Goal: Information Seeking & Learning: Learn about a topic

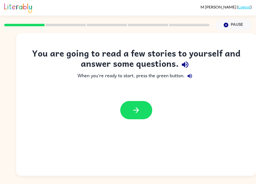
click at [142, 114] on button "button" at bounding box center [136, 110] width 32 height 18
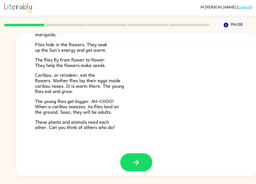
scroll to position [99, 0]
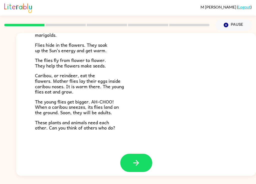
click at [141, 157] on button "button" at bounding box center [136, 163] width 32 height 18
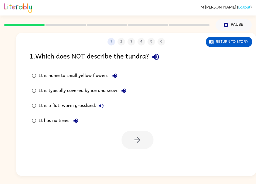
scroll to position [0, 0]
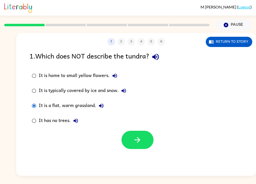
click at [141, 146] on button "button" at bounding box center [138, 140] width 32 height 18
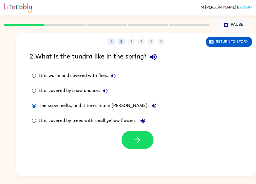
click at [141, 142] on icon "button" at bounding box center [137, 140] width 9 height 9
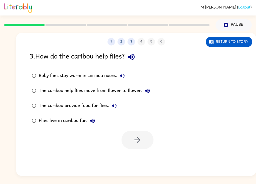
click at [13, 76] on div "1 2 3 4 5 6 Return to story 3 . How do the caribou help flies? Baby flies stay …" at bounding box center [128, 103] width 256 height 145
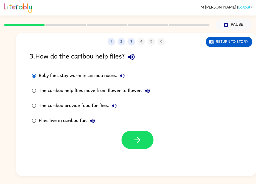
click at [132, 142] on button "button" at bounding box center [138, 140] width 32 height 18
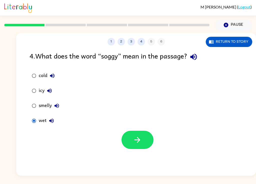
click at [148, 142] on button "button" at bounding box center [138, 140] width 32 height 18
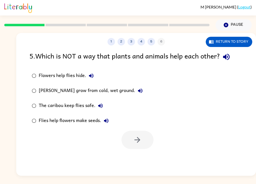
click at [156, 41] on div "1 2 3 4 5 6" at bounding box center [136, 42] width 240 height 8
click at [152, 45] on button "5" at bounding box center [152, 42] width 8 height 8
click at [149, 45] on button "5" at bounding box center [152, 42] width 8 height 8
click at [152, 44] on button "5" at bounding box center [152, 42] width 8 height 8
click at [162, 47] on div "1 2 3 4 5 6 Return to story 5 . Which is NOT a way that plants and animals help…" at bounding box center [136, 104] width 240 height 143
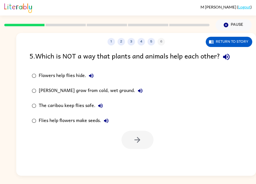
click at [153, 44] on button "5" at bounding box center [152, 42] width 8 height 8
click at [142, 44] on button "4" at bounding box center [142, 42] width 8 height 8
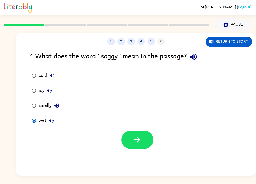
click at [150, 45] on button "5" at bounding box center [152, 42] width 8 height 8
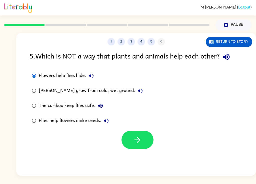
click at [142, 139] on button "button" at bounding box center [138, 140] width 32 height 18
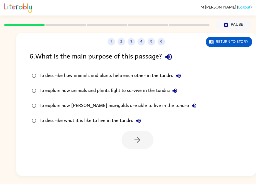
click at [172, 58] on icon "button" at bounding box center [168, 57] width 7 height 7
click at [180, 79] on icon "button" at bounding box center [179, 76] width 6 height 6
click at [177, 92] on icon "button" at bounding box center [175, 91] width 6 height 6
click at [189, 111] on button "To explain how [PERSON_NAME] marigolds are able to live in the tundra" at bounding box center [194, 106] width 10 height 10
click at [192, 107] on icon "button" at bounding box center [194, 106] width 5 height 5
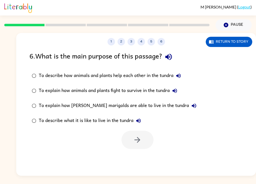
click at [191, 106] on icon "button" at bounding box center [194, 106] width 6 height 6
click at [137, 118] on button "To describe what it is like to live in the tundra" at bounding box center [139, 121] width 10 height 10
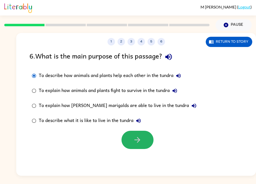
click at [140, 138] on icon "button" at bounding box center [137, 140] width 9 height 9
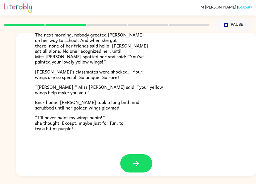
scroll to position [135, 0]
click at [139, 159] on icon "button" at bounding box center [136, 163] width 9 height 9
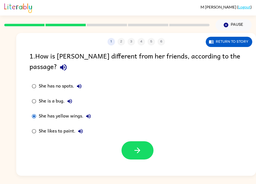
click at [138, 146] on icon "button" at bounding box center [137, 150] width 9 height 9
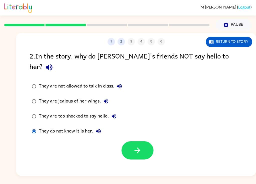
click at [138, 146] on icon "button" at bounding box center [137, 150] width 9 height 9
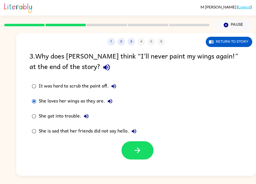
click at [145, 146] on button "button" at bounding box center [138, 150] width 32 height 18
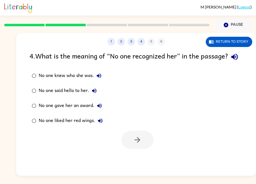
click at [229, 63] on button "button" at bounding box center [235, 57] width 13 height 13
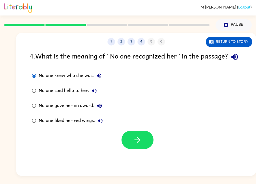
click at [143, 147] on button "button" at bounding box center [138, 140] width 32 height 18
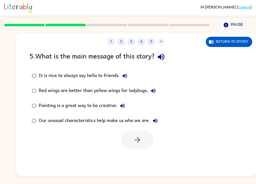
click at [160, 56] on icon "button" at bounding box center [161, 57] width 9 height 9
click at [124, 77] on icon "button" at bounding box center [125, 76] width 5 height 5
click at [127, 79] on icon "button" at bounding box center [125, 76] width 6 height 6
click at [153, 91] on icon "button" at bounding box center [153, 91] width 5 height 5
click at [156, 124] on button "Our unusual characteristics help make us who we are." at bounding box center [155, 121] width 10 height 10
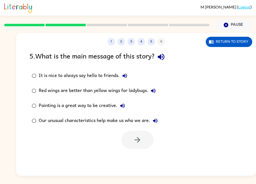
click at [39, 119] on label "Our unusual characteristics help make us who we are." at bounding box center [95, 120] width 136 height 15
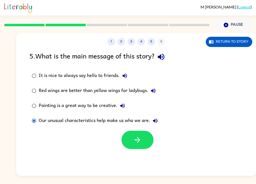
click at [138, 134] on button "button" at bounding box center [138, 140] width 32 height 18
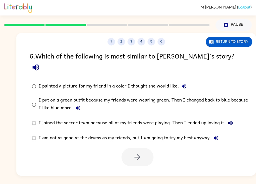
click at [40, 63] on icon "button" at bounding box center [36, 67] width 9 height 9
click at [185, 84] on icon "button" at bounding box center [184, 86] width 5 height 5
click at [73, 101] on div "I put on a green outfit because my friends were wearing green. Then I changed b…" at bounding box center [144, 104] width 211 height 17
click at [81, 103] on button "I put on a green outfit because my friends were wearing green. Then I changed b…" at bounding box center [78, 108] width 10 height 10
click at [227, 118] on button "I joined the soccer team because all of my friends were playing. Then I ended u…" at bounding box center [231, 123] width 10 height 10
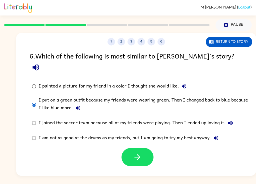
click at [154, 146] on div at bounding box center [136, 156] width 240 height 21
click at [136, 154] on button "button" at bounding box center [138, 157] width 32 height 18
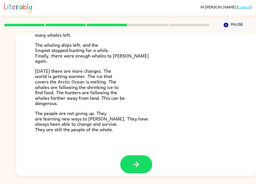
scroll to position [163, 0]
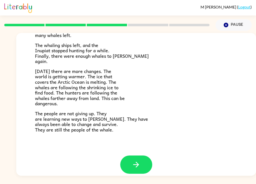
click at [134, 160] on icon "button" at bounding box center [136, 164] width 9 height 9
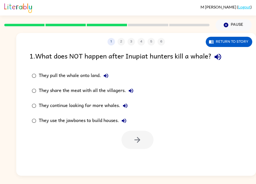
click at [120, 44] on div "1 2 3 4 5 6" at bounding box center [136, 42] width 240 height 8
click at [217, 58] on icon "button" at bounding box center [218, 57] width 9 height 9
click at [130, 105] on button "They continue looking for more whales." at bounding box center [125, 106] width 10 height 10
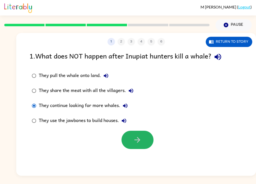
click at [142, 143] on button "button" at bounding box center [138, 140] width 32 height 18
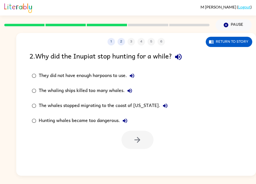
click at [171, 58] on div "2 . Why did the Inupiat stop hunting for a while?" at bounding box center [137, 57] width 214 height 13
click at [183, 58] on icon "button" at bounding box center [178, 57] width 9 height 9
click at [180, 57] on icon "button" at bounding box center [178, 57] width 7 height 7
click at [179, 60] on icon "button" at bounding box center [178, 57] width 9 height 9
click at [180, 58] on icon "button" at bounding box center [178, 57] width 7 height 7
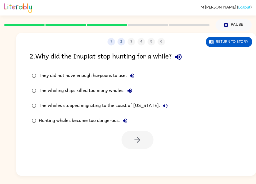
click at [182, 58] on icon "button" at bounding box center [178, 57] width 9 height 9
click at [181, 56] on icon "button" at bounding box center [178, 57] width 9 height 9
click at [182, 57] on icon "button" at bounding box center [178, 57] width 9 height 9
click at [180, 59] on icon "button" at bounding box center [178, 57] width 7 height 7
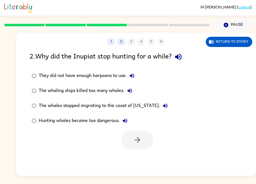
click at [180, 61] on icon "button" at bounding box center [178, 57] width 9 height 9
click at [183, 55] on icon "button" at bounding box center [178, 57] width 9 height 9
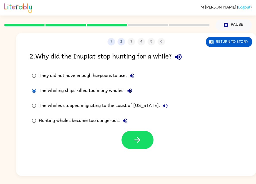
click at [157, 141] on div at bounding box center [136, 138] width 240 height 21
click at [136, 140] on icon "button" at bounding box center [137, 140] width 9 height 9
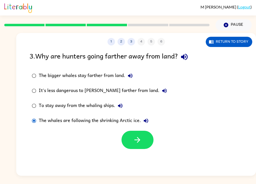
click at [143, 139] on button "button" at bounding box center [138, 140] width 32 height 18
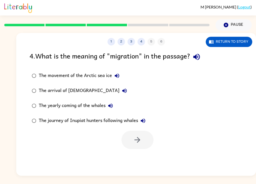
click at [195, 53] on icon "button" at bounding box center [196, 57] width 9 height 9
click at [121, 72] on div "The movement of the Arctic sea ice" at bounding box center [80, 76] width 83 height 10
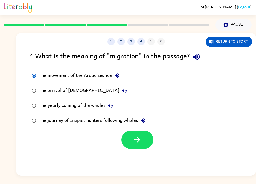
click at [119, 77] on icon "button" at bounding box center [117, 76] width 6 height 6
click at [99, 74] on div "The movement of the Arctic sea ice" at bounding box center [80, 76] width 83 height 10
click at [84, 93] on div "The arrival of [DEMOGRAPHIC_DATA]" at bounding box center [84, 91] width 91 height 10
click at [97, 79] on div "The movement of the Arctic sea ice" at bounding box center [80, 76] width 83 height 10
click at [120, 93] on button "The arrival of [DEMOGRAPHIC_DATA]" at bounding box center [125, 91] width 10 height 10
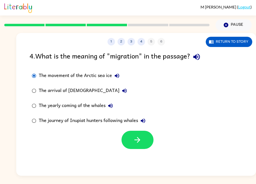
click at [113, 106] on icon "button" at bounding box center [111, 106] width 6 height 6
click at [122, 91] on icon "button" at bounding box center [124, 91] width 5 height 5
click at [122, 89] on icon "button" at bounding box center [125, 91] width 6 height 6
click at [120, 87] on button "The arrival of [DEMOGRAPHIC_DATA]" at bounding box center [125, 91] width 10 height 10
click at [122, 91] on icon "button" at bounding box center [125, 91] width 6 height 6
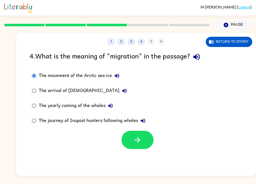
click at [120, 90] on button "The arrival of [DEMOGRAPHIC_DATA]" at bounding box center [125, 91] width 10 height 10
click at [99, 87] on div "The arrival of [DEMOGRAPHIC_DATA]" at bounding box center [84, 91] width 91 height 10
click at [122, 94] on icon "button" at bounding box center [125, 91] width 6 height 6
click at [122, 92] on icon "button" at bounding box center [125, 91] width 6 height 6
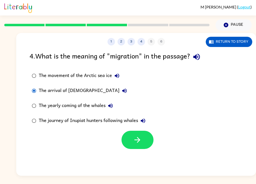
click at [122, 91] on icon "button" at bounding box center [125, 91] width 6 height 6
click at [122, 90] on icon "button" at bounding box center [125, 91] width 6 height 6
click at [122, 92] on icon "button" at bounding box center [124, 91] width 5 height 5
click at [102, 88] on label "The arrival of [DEMOGRAPHIC_DATA]" at bounding box center [89, 90] width 124 height 15
click at [120, 91] on button "The arrival of [DEMOGRAPHIC_DATA]" at bounding box center [125, 91] width 10 height 10
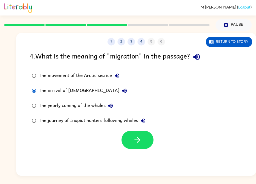
click at [119, 101] on label "The yearly coming of the whales" at bounding box center [89, 105] width 124 height 15
click at [113, 103] on icon "button" at bounding box center [111, 106] width 6 height 6
click at [102, 109] on div "The yearly coming of the whales" at bounding box center [77, 106] width 77 height 10
click at [112, 104] on icon "button" at bounding box center [110, 106] width 5 height 5
click at [148, 121] on button "The journey of Inupiat hunters following whales" at bounding box center [143, 121] width 10 height 10
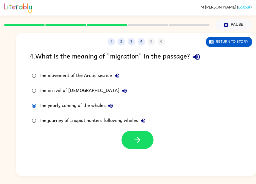
click at [147, 122] on button "The journey of Inupiat hunters following whales" at bounding box center [143, 121] width 10 height 10
click at [143, 123] on icon "button" at bounding box center [143, 121] width 5 height 5
click at [230, 40] on button "Return to story" at bounding box center [229, 42] width 47 height 10
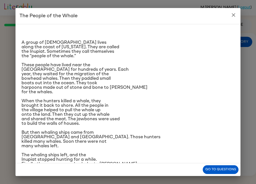
click at [234, 19] on button "close" at bounding box center [234, 15] width 10 height 10
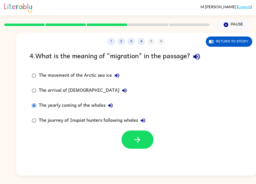
click at [198, 54] on icon "button" at bounding box center [196, 57] width 9 height 9
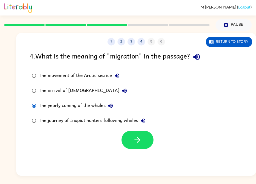
click at [27, 77] on label "The movement of the Arctic sea ice" at bounding box center [89, 75] width 124 height 15
click at [136, 139] on icon "button" at bounding box center [137, 140] width 9 height 9
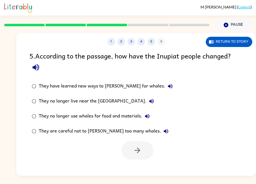
click at [36, 66] on icon "button" at bounding box center [36, 67] width 7 height 7
click at [153, 86] on label "They have learned new ways to [PERSON_NAME] for whales." at bounding box center [102, 86] width 151 height 15
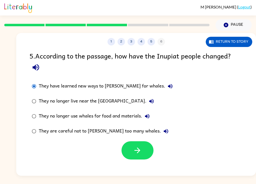
click at [167, 86] on icon "button" at bounding box center [170, 86] width 6 height 6
click at [163, 133] on icon "button" at bounding box center [166, 131] width 6 height 6
click at [152, 117] on button "They no longer use whales for food and materials." at bounding box center [147, 116] width 10 height 10
click at [149, 102] on icon "button" at bounding box center [151, 101] width 5 height 5
click at [132, 150] on button "button" at bounding box center [138, 150] width 32 height 18
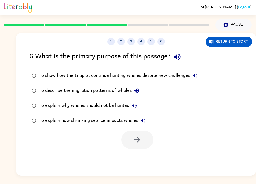
click at [138, 94] on icon "button" at bounding box center [137, 91] width 6 height 6
click at [180, 59] on icon "button" at bounding box center [177, 57] width 9 height 9
click at [193, 76] on button "To show how the Inupiat continue hunting whales despite new challenges" at bounding box center [195, 76] width 10 height 10
click at [135, 95] on button "To describe the migration patterns of whales" at bounding box center [137, 91] width 10 height 10
click at [139, 92] on icon "button" at bounding box center [137, 91] width 6 height 6
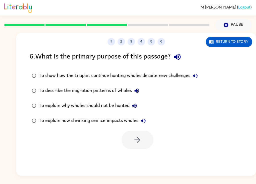
click at [141, 88] on button "To describe the migration patterns of whales" at bounding box center [137, 91] width 10 height 10
click at [142, 90] on button "To describe the migration patterns of whales" at bounding box center [137, 91] width 10 height 10
click at [140, 105] on button "To explain why whales should not be hunted" at bounding box center [135, 106] width 10 height 10
click at [146, 116] on div "To explain how shrinking sea ice impacts whales" at bounding box center [94, 121] width 110 height 10
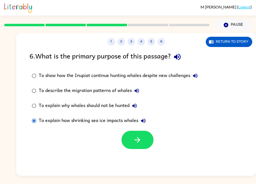
click at [145, 119] on icon "button" at bounding box center [143, 121] width 6 height 6
click at [141, 94] on button "To describe the migration patterns of whales" at bounding box center [137, 91] width 10 height 10
click at [196, 75] on icon "button" at bounding box center [195, 76] width 5 height 5
click at [136, 137] on icon "button" at bounding box center [137, 140] width 9 height 9
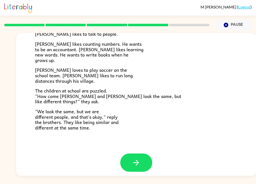
scroll to position [105, 0]
click at [132, 164] on icon "button" at bounding box center [136, 163] width 9 height 9
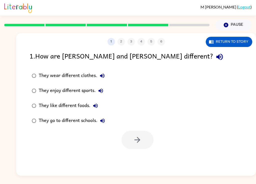
click at [15, 80] on div "1 2 3 4 5 6 Return to story 1 . How are [PERSON_NAME] and [PERSON_NAME] differe…" at bounding box center [128, 103] width 256 height 145
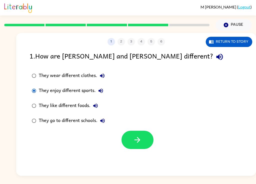
click at [133, 147] on button "button" at bounding box center [138, 140] width 32 height 18
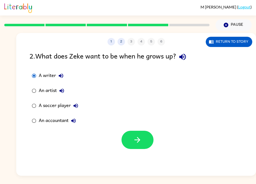
click at [133, 137] on icon "button" at bounding box center [137, 140] width 9 height 9
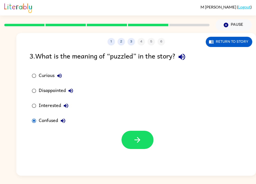
click at [138, 136] on button "button" at bounding box center [138, 140] width 32 height 18
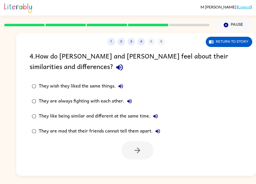
click at [141, 46] on button "4" at bounding box center [142, 42] width 8 height 8
click at [141, 40] on button "4" at bounding box center [142, 42] width 8 height 8
click at [134, 42] on button "3" at bounding box center [132, 42] width 8 height 8
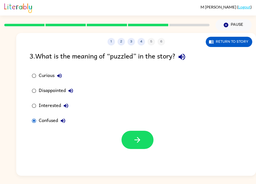
click at [152, 42] on div "1 2 3 4 5 6" at bounding box center [136, 42] width 240 height 8
click at [148, 47] on div "1 2 3 4 5 6 Return to story 3 . What is the meaning of “puzzled” in the story? …" at bounding box center [136, 104] width 240 height 143
click at [142, 42] on button "4" at bounding box center [142, 42] width 8 height 8
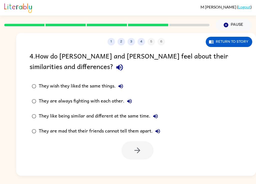
click at [116, 69] on icon "button" at bounding box center [119, 67] width 7 height 7
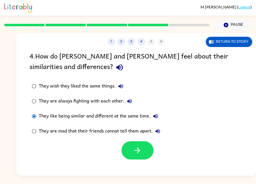
click at [139, 158] on button "button" at bounding box center [138, 150] width 32 height 18
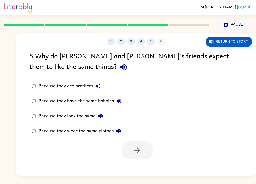
click at [117, 71] on button "button" at bounding box center [123, 67] width 13 height 13
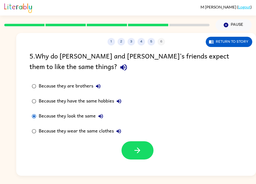
click at [132, 150] on button "button" at bounding box center [138, 150] width 32 height 18
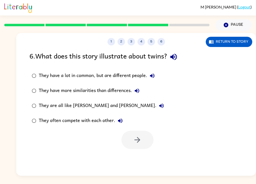
click at [172, 61] on icon "button" at bounding box center [173, 57] width 9 height 9
click at [157, 106] on button "They are all like [PERSON_NAME] and [PERSON_NAME]." at bounding box center [162, 106] width 10 height 10
click at [159, 109] on icon "button" at bounding box center [162, 106] width 6 height 6
click at [121, 116] on button "They often compete with each other." at bounding box center [120, 121] width 10 height 10
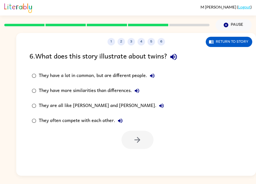
click at [141, 92] on button "They have more similarities than differences." at bounding box center [137, 91] width 10 height 10
click at [153, 79] on icon "button" at bounding box center [152, 76] width 6 height 6
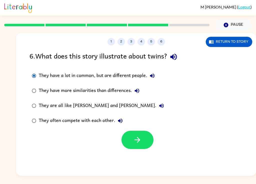
click at [139, 137] on icon "button" at bounding box center [137, 140] width 9 height 9
